Goal: Information Seeking & Learning: Find specific page/section

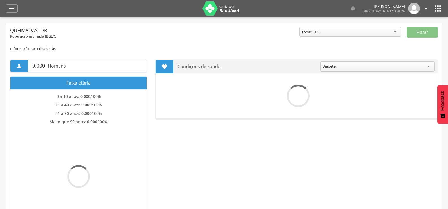
drag, startPoint x: 9, startPoint y: 9, endPoint x: 12, endPoint y: 25, distance: 16.1
click at [9, 9] on icon "" at bounding box center [11, 8] width 7 height 7
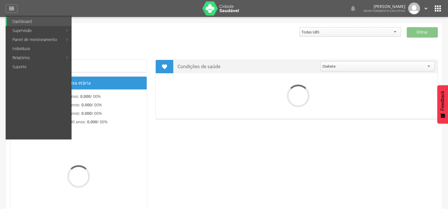
click at [14, 48] on link "Indivíduos" at bounding box center [39, 48] width 65 height 9
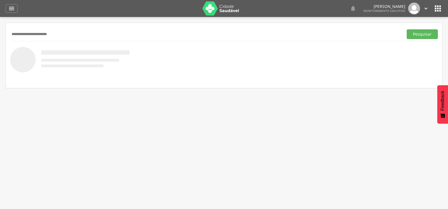
type input "**********"
click at [407, 29] on button "Pesquisar" at bounding box center [422, 34] width 31 height 10
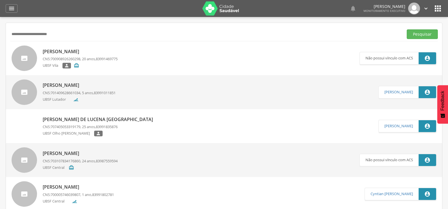
click at [88, 52] on p "[PERSON_NAME]" at bounding box center [80, 51] width 75 height 7
type input "**********"
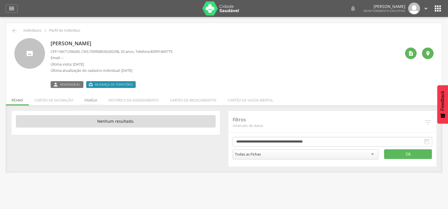
click at [90, 99] on li "Família" at bounding box center [91, 98] width 24 height 13
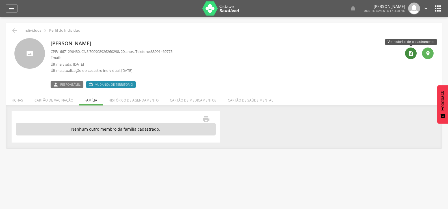
click at [407, 53] on div "" at bounding box center [411, 54] width 12 height 12
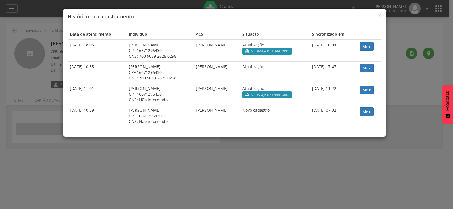
click at [377, 17] on h4 "Histórico de cadastramento" at bounding box center [225, 16] width 314 height 7
click at [380, 14] on span "×" at bounding box center [379, 15] width 3 height 8
